Goal: Information Seeking & Learning: Learn about a topic

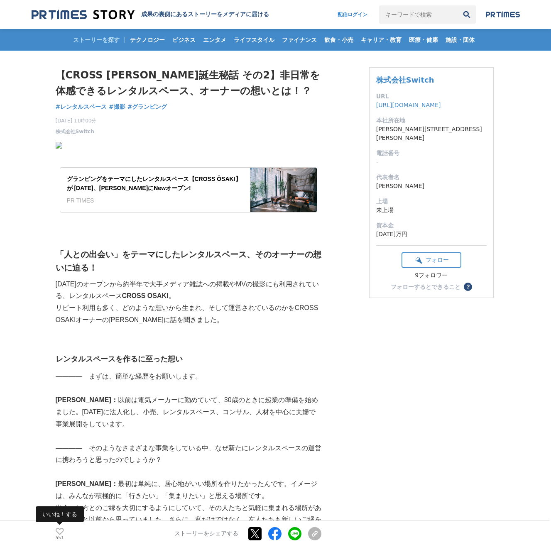
click at [60, 528] on icon at bounding box center [60, 531] width 8 height 7
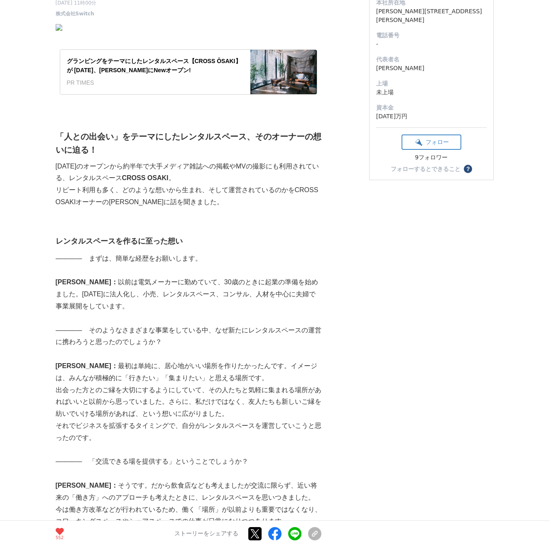
scroll to position [120, 0]
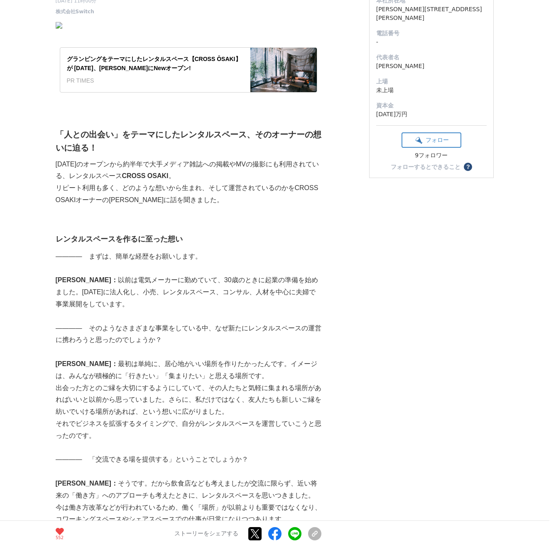
click at [78, 390] on p "出会った方とのご縁を大切にするようにしていて、その人たちと気軽に集まれる場所があればいいと以前から思っていました。さらに、私だけではなく、友人たちも新しいご縁…" at bounding box center [189, 400] width 266 height 36
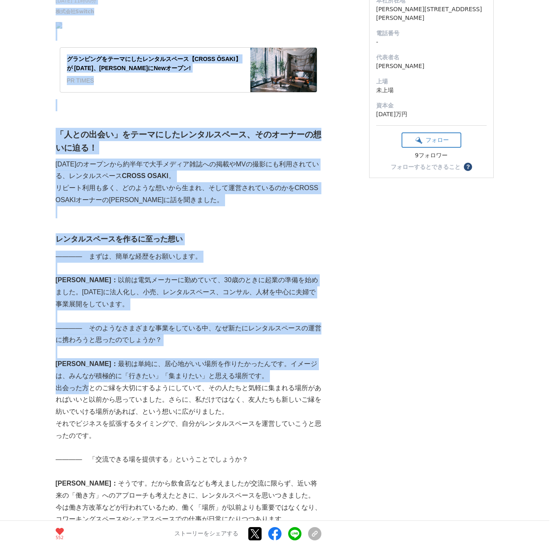
drag, startPoint x: 89, startPoint y: 388, endPoint x: 51, endPoint y: 388, distance: 37.3
copy section "【LOREM IPSUMdolo si9】ametconsecteturad、elitseddo！？ eiusmodt #incididu #ut #labo…"
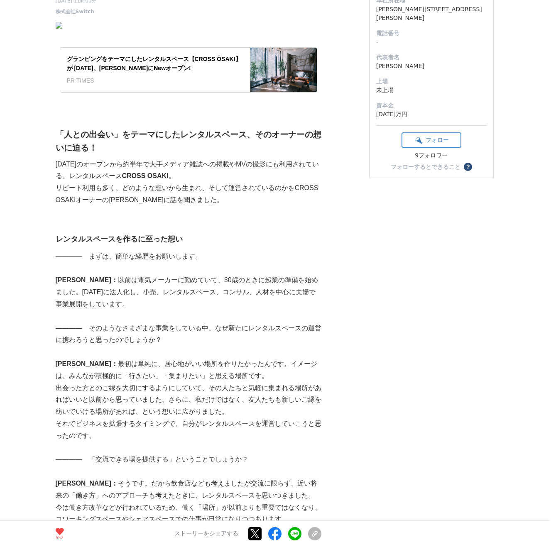
drag, startPoint x: 57, startPoint y: 386, endPoint x: 87, endPoint y: 388, distance: 29.9
click at [87, 388] on p "出会った方とのご縁を大切にするようにしていて、その人たちと気軽に集まれる場所があればいいと以前から思っていました。さらに、私だけではなく、友人たちも新しいご縁…" at bounding box center [189, 400] width 266 height 36
copy p "出会った方"
